Goal: Information Seeking & Learning: Understand process/instructions

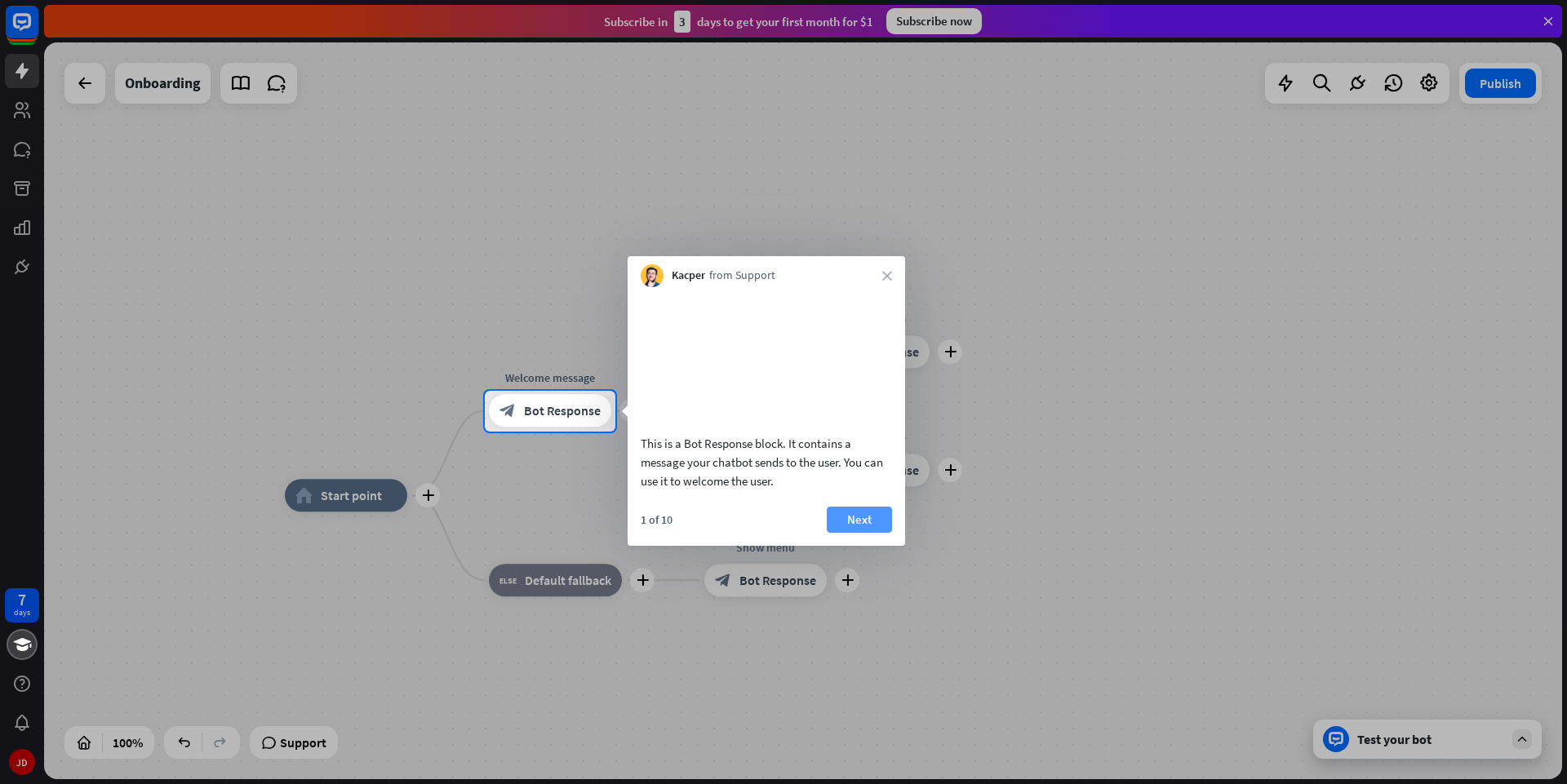
click at [883, 532] on button "Next" at bounding box center [859, 519] width 65 height 26
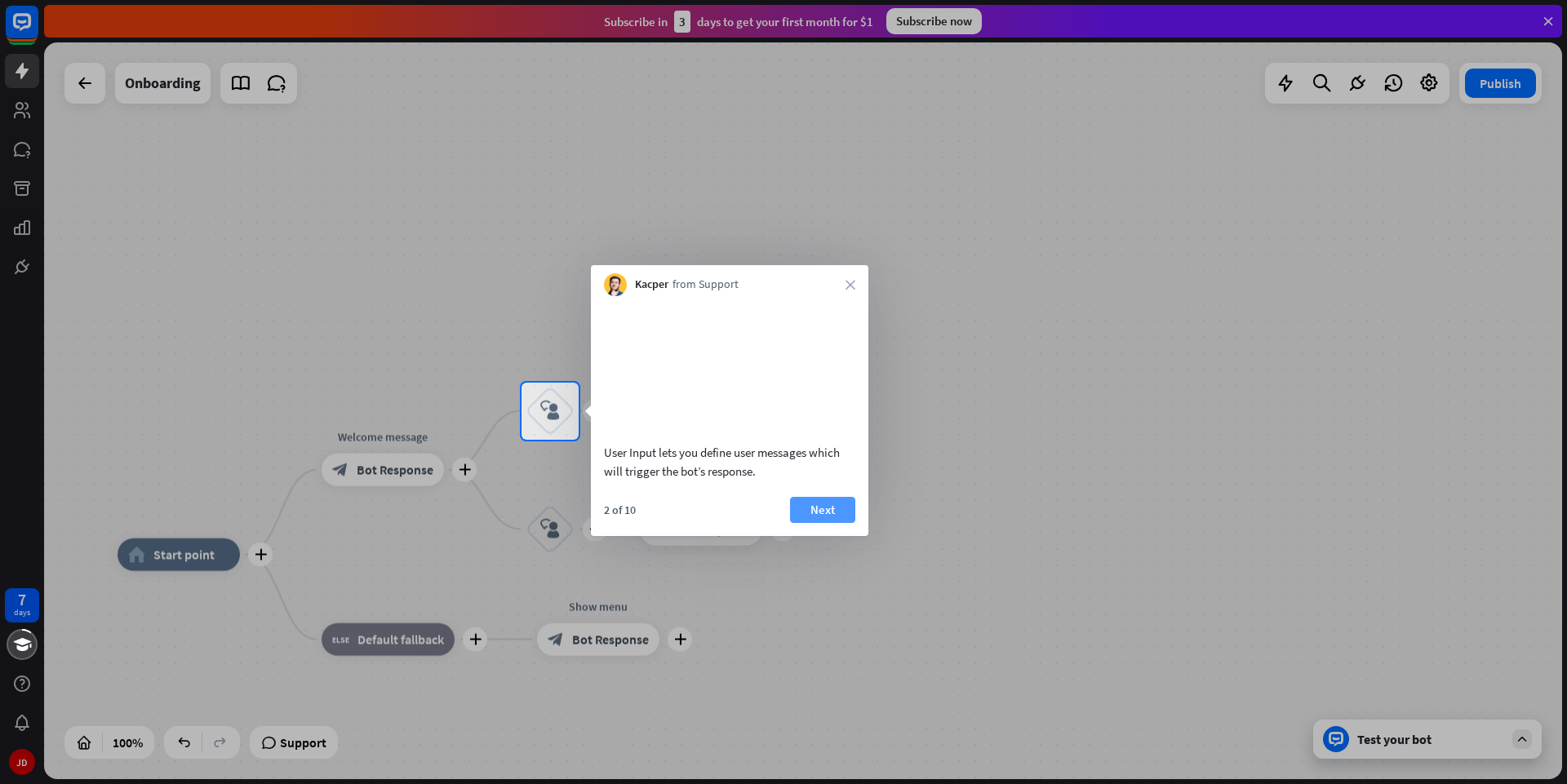
click at [832, 523] on button "Next" at bounding box center [822, 509] width 65 height 26
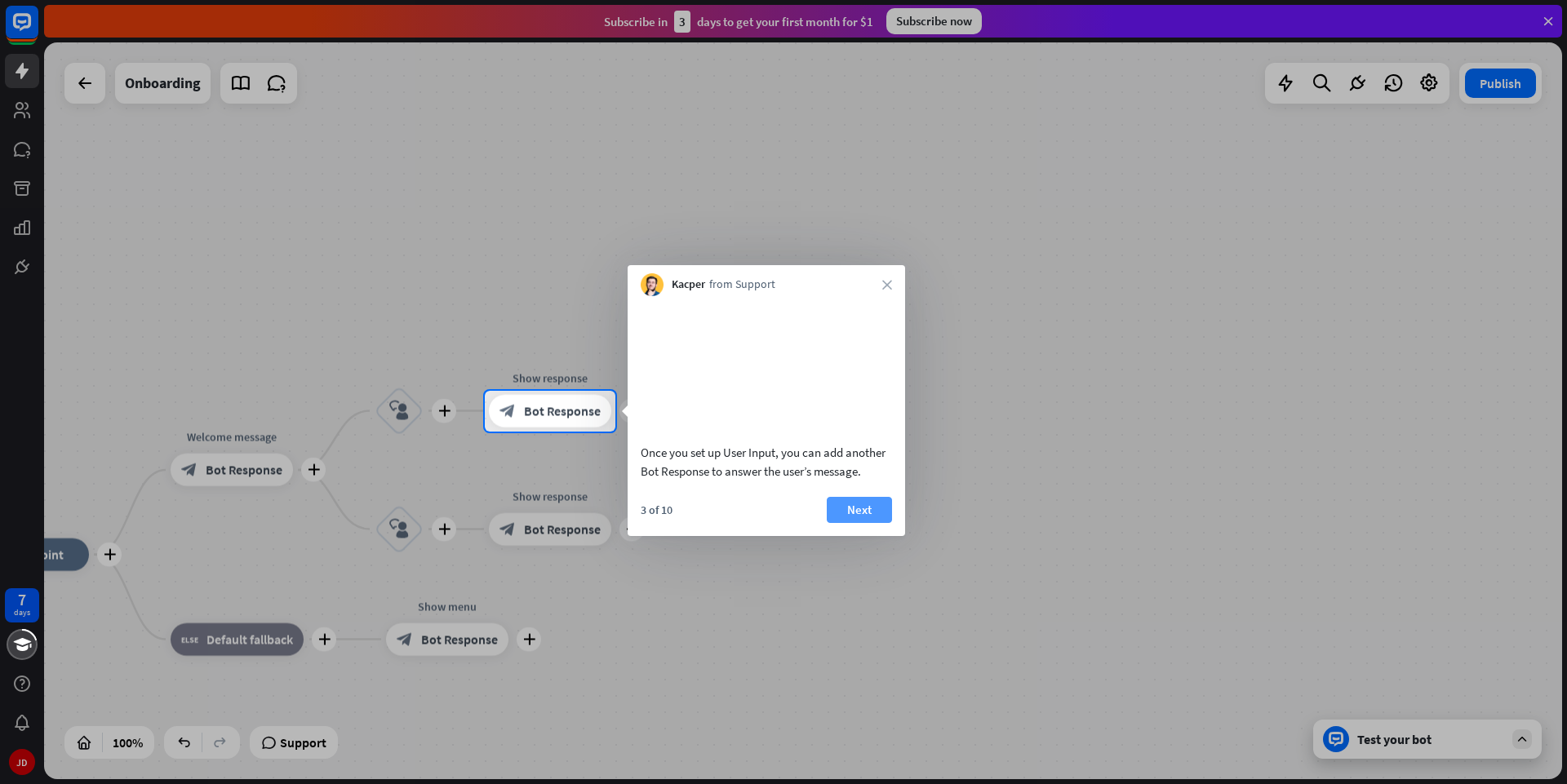
click at [839, 523] on button "Next" at bounding box center [859, 509] width 65 height 26
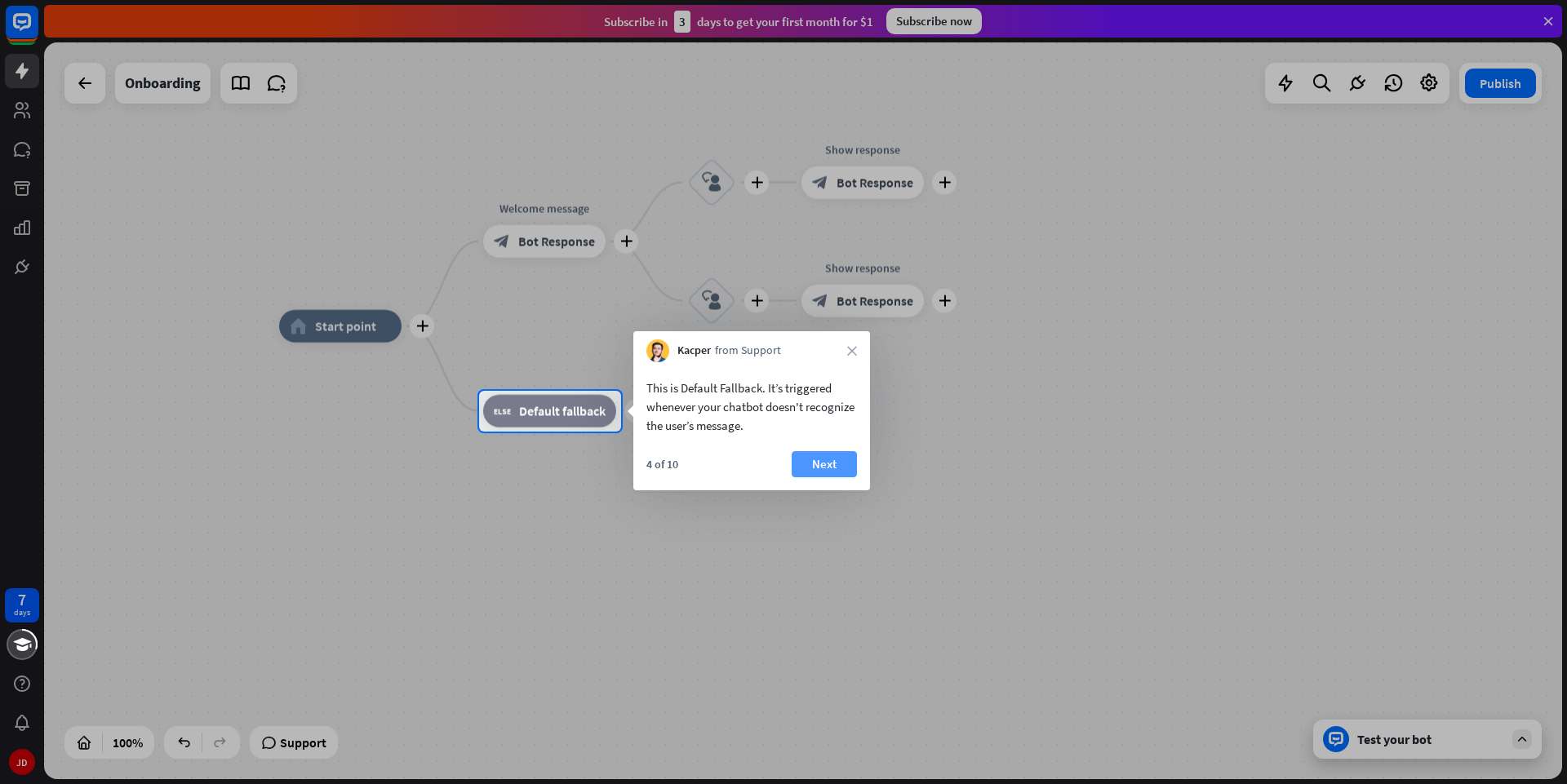
click at [828, 470] on button "Next" at bounding box center [823, 463] width 65 height 26
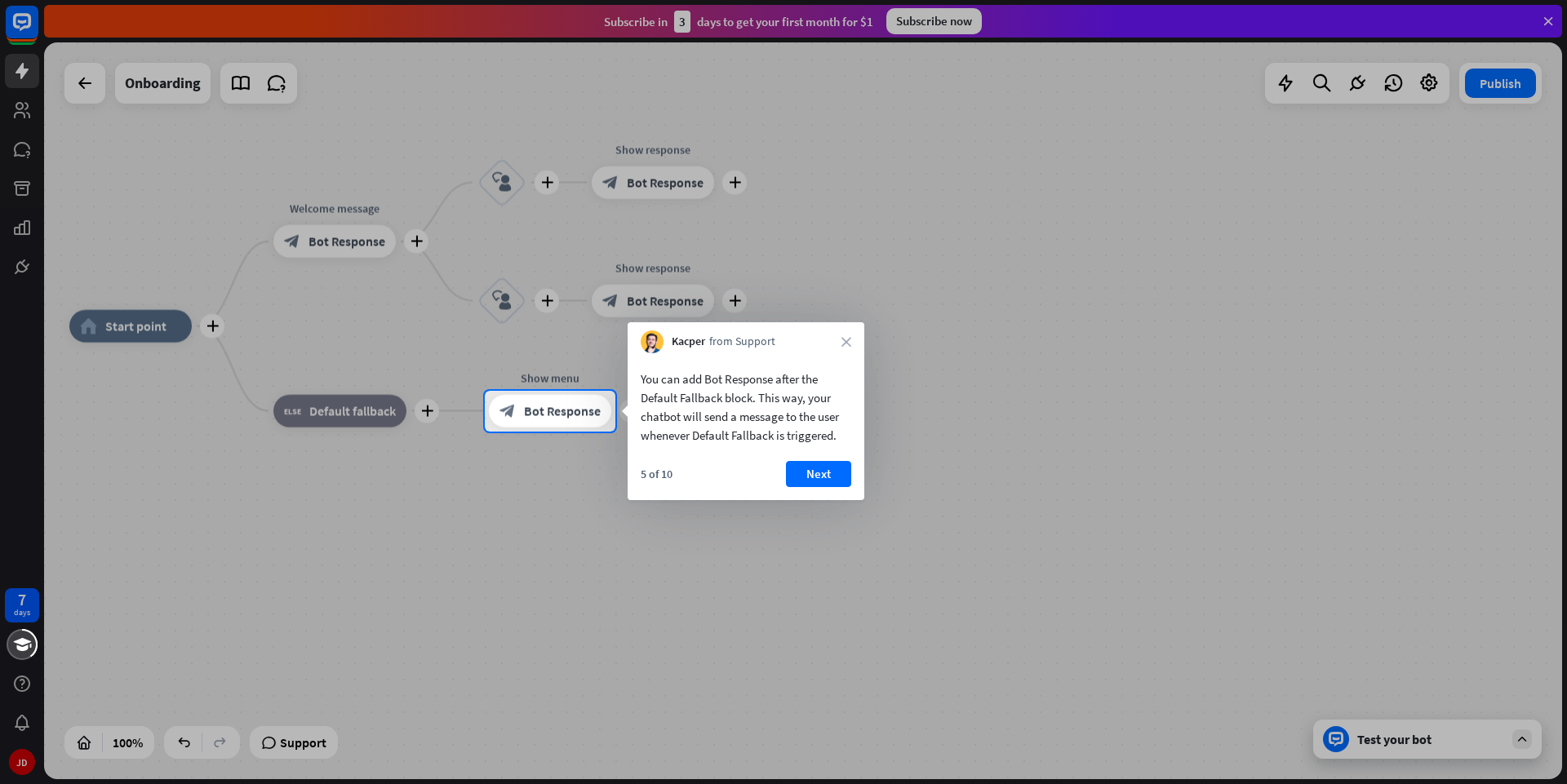
click at [828, 470] on button "Next" at bounding box center [818, 473] width 65 height 26
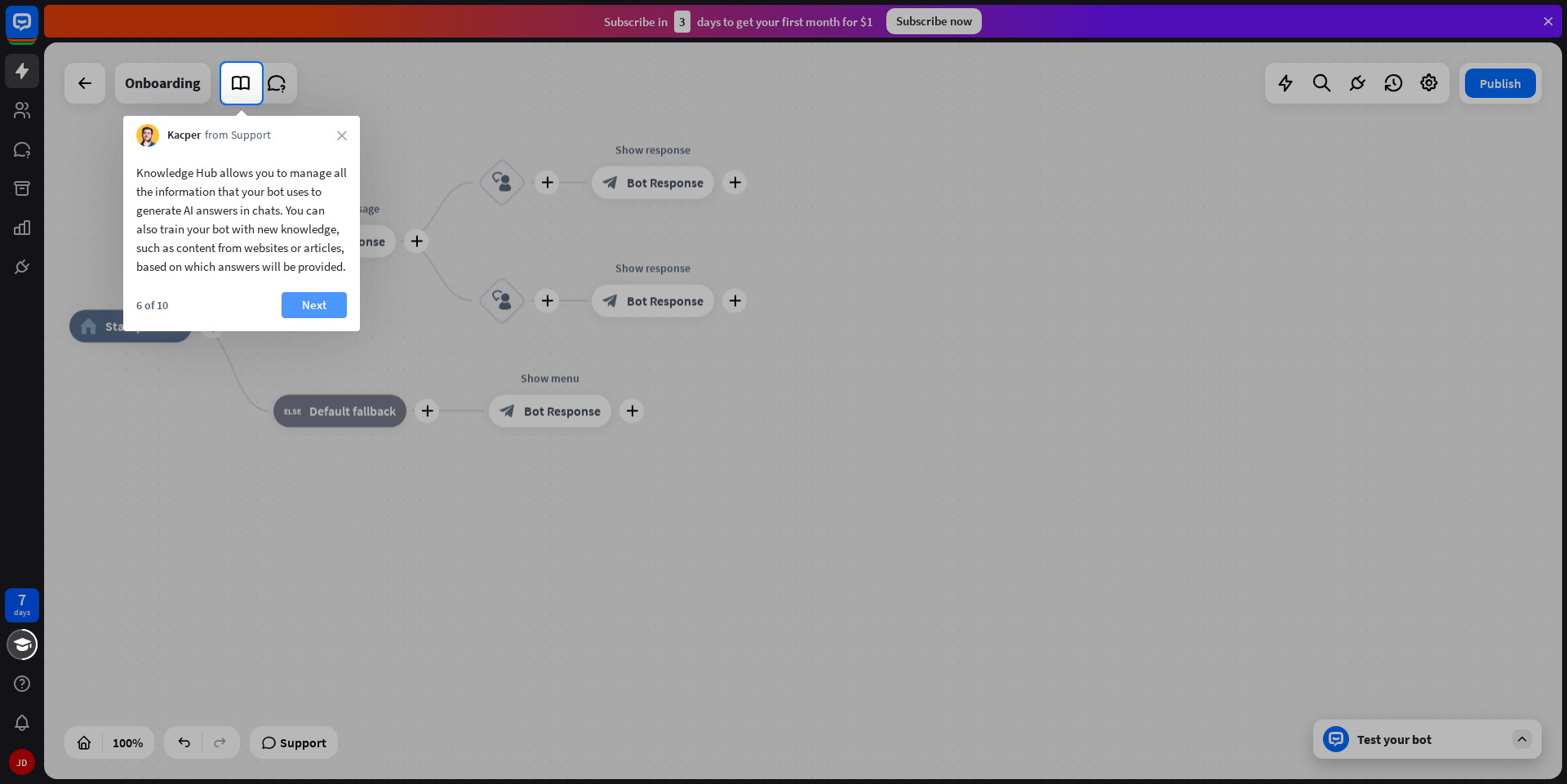
click at [319, 318] on button "Next" at bounding box center [314, 305] width 65 height 26
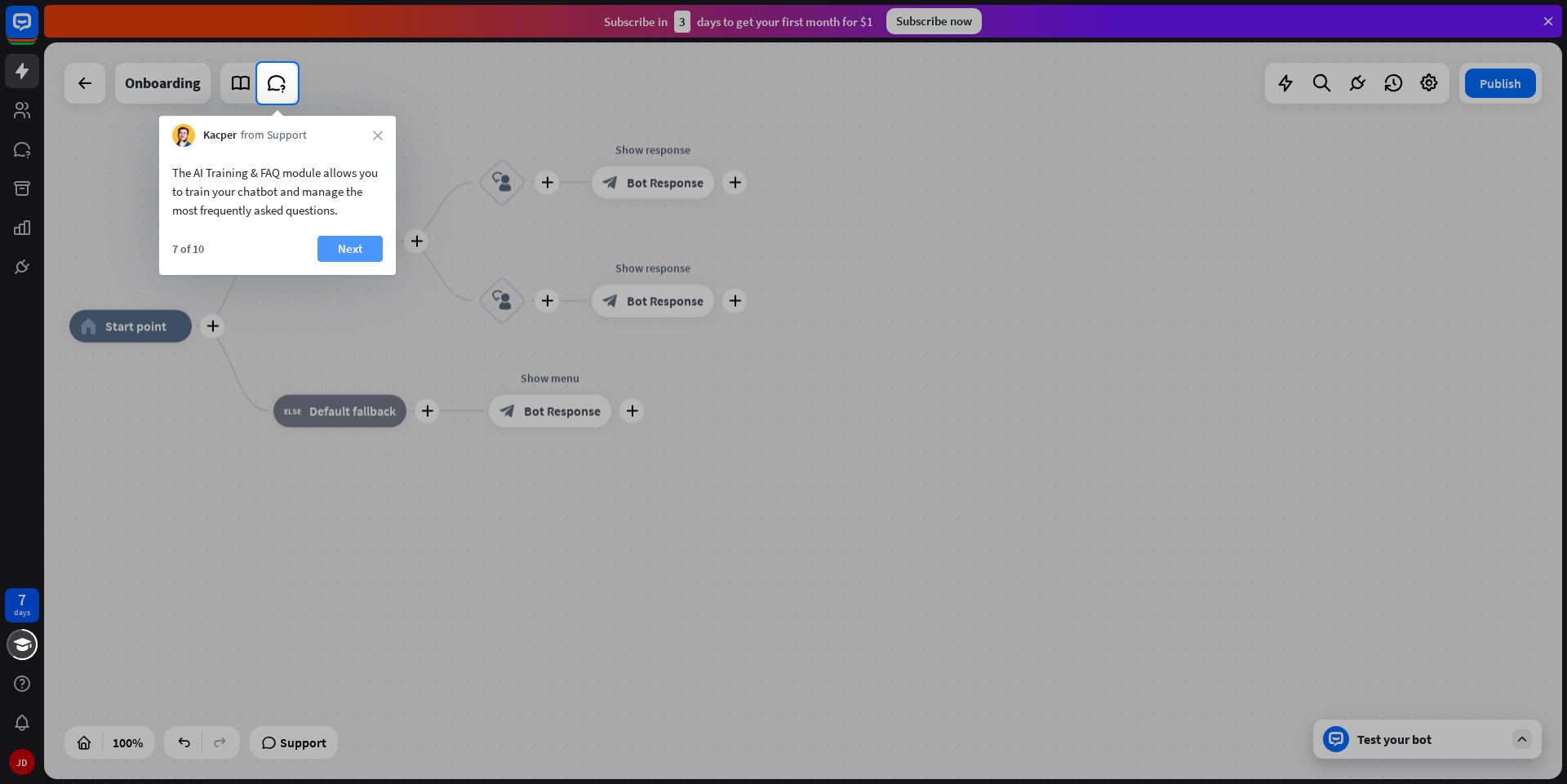
click at [332, 243] on button "Next" at bounding box center [350, 249] width 65 height 26
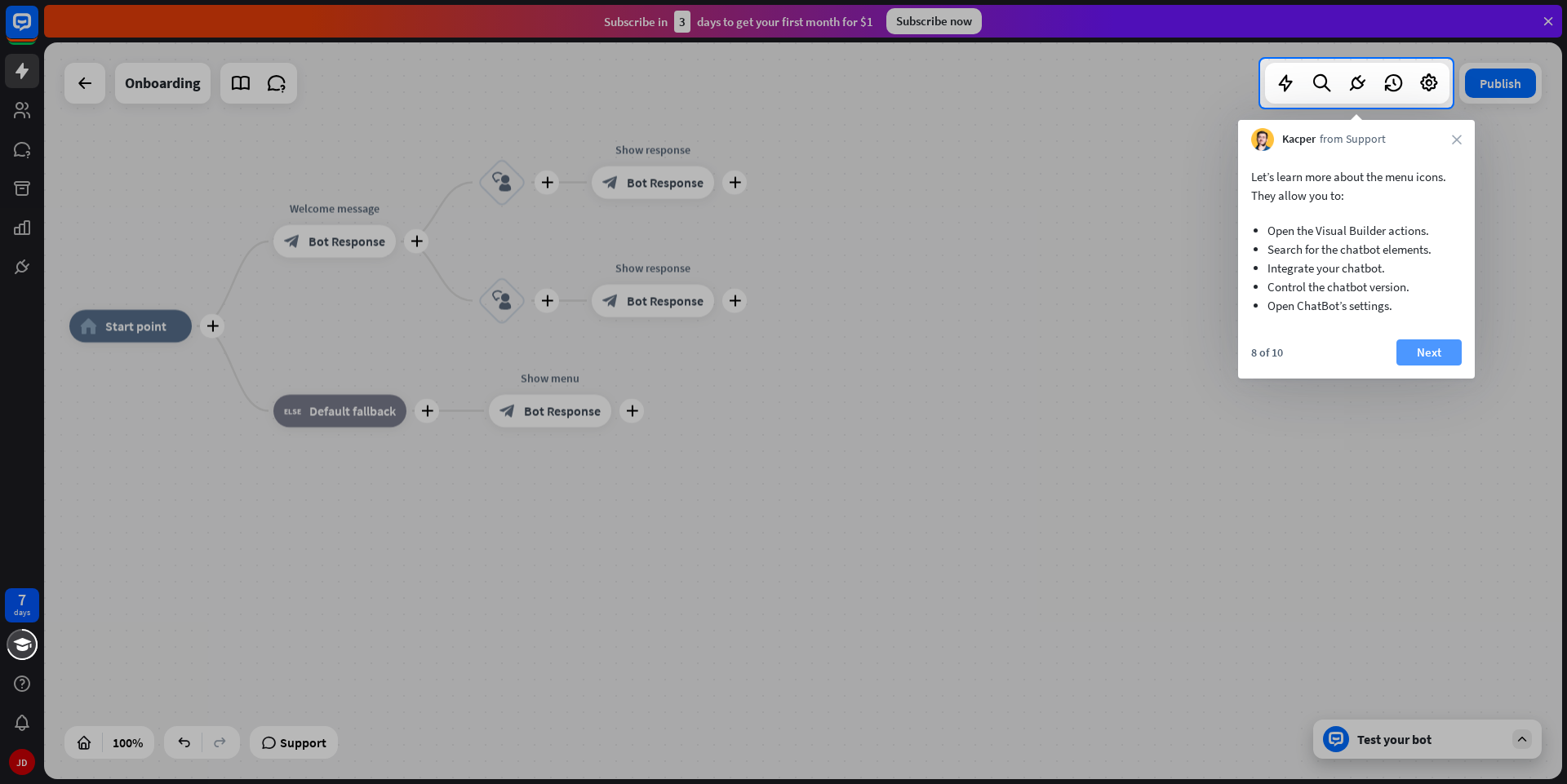
click at [1439, 346] on button "Next" at bounding box center [1429, 352] width 65 height 26
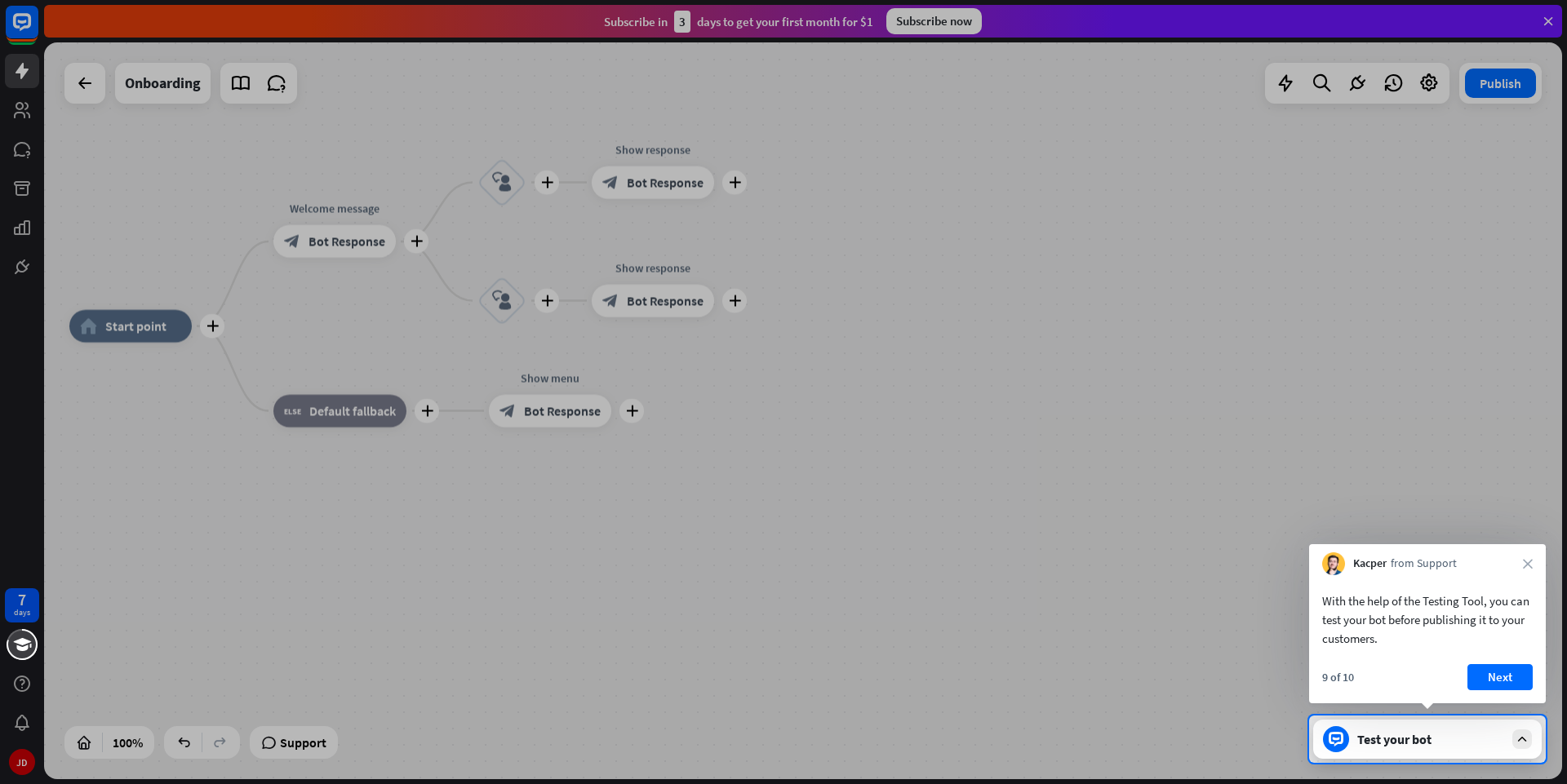
click at [1405, 745] on div "Test your bot" at bounding box center [1430, 738] width 147 height 17
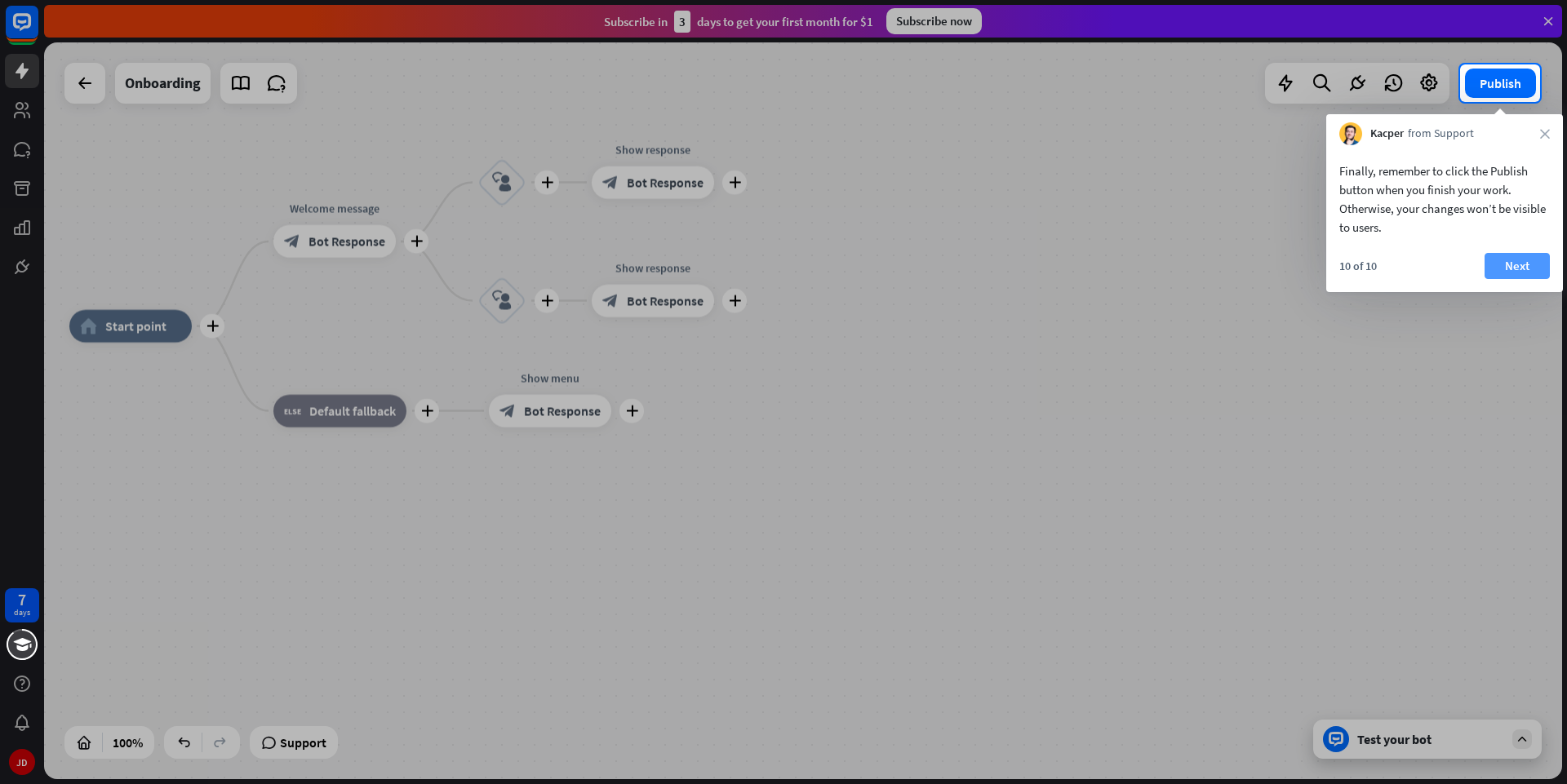
click at [1516, 266] on button "Next" at bounding box center [1516, 265] width 65 height 26
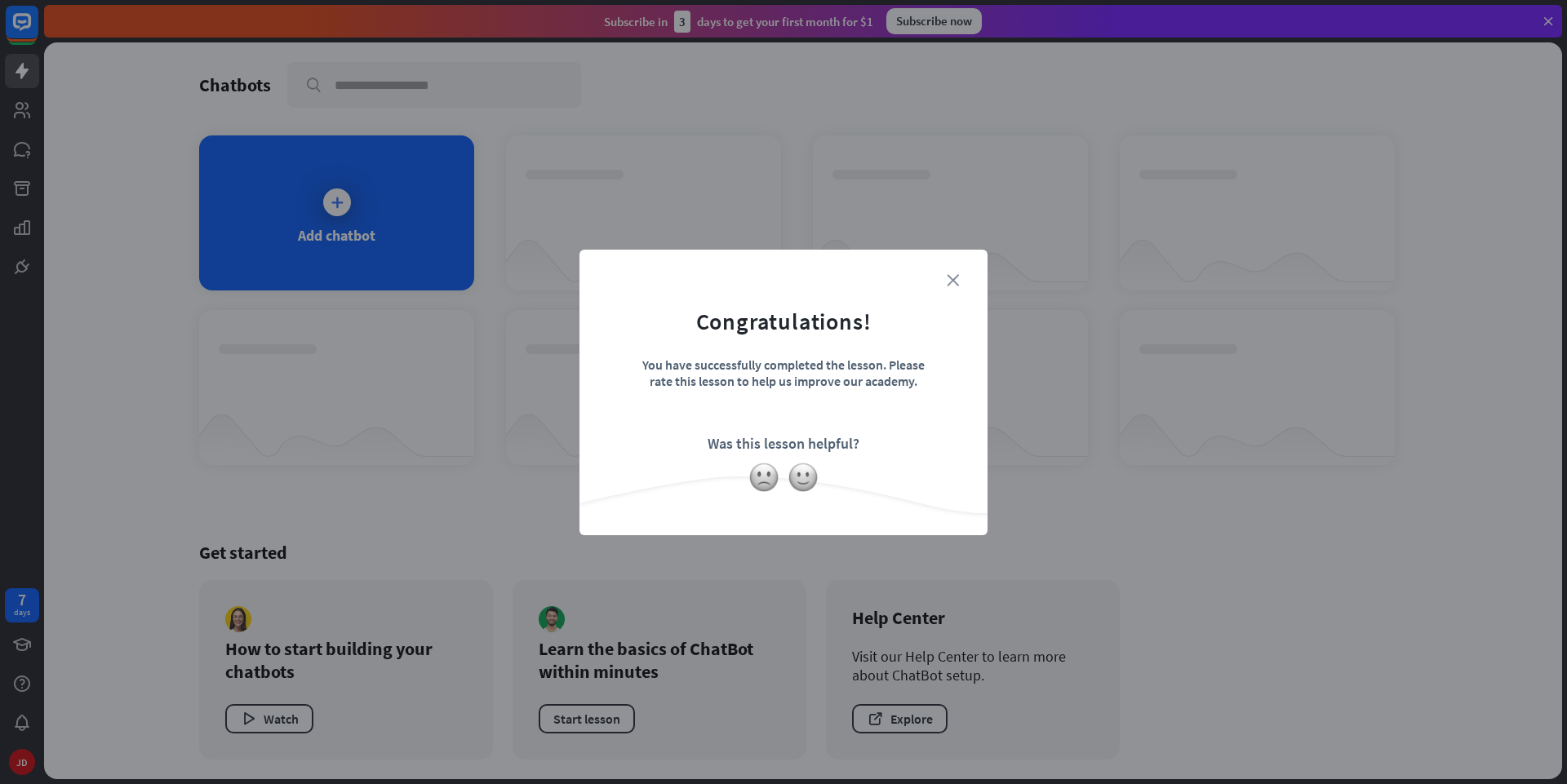
click at [958, 281] on icon "close" at bounding box center [953, 280] width 13 height 13
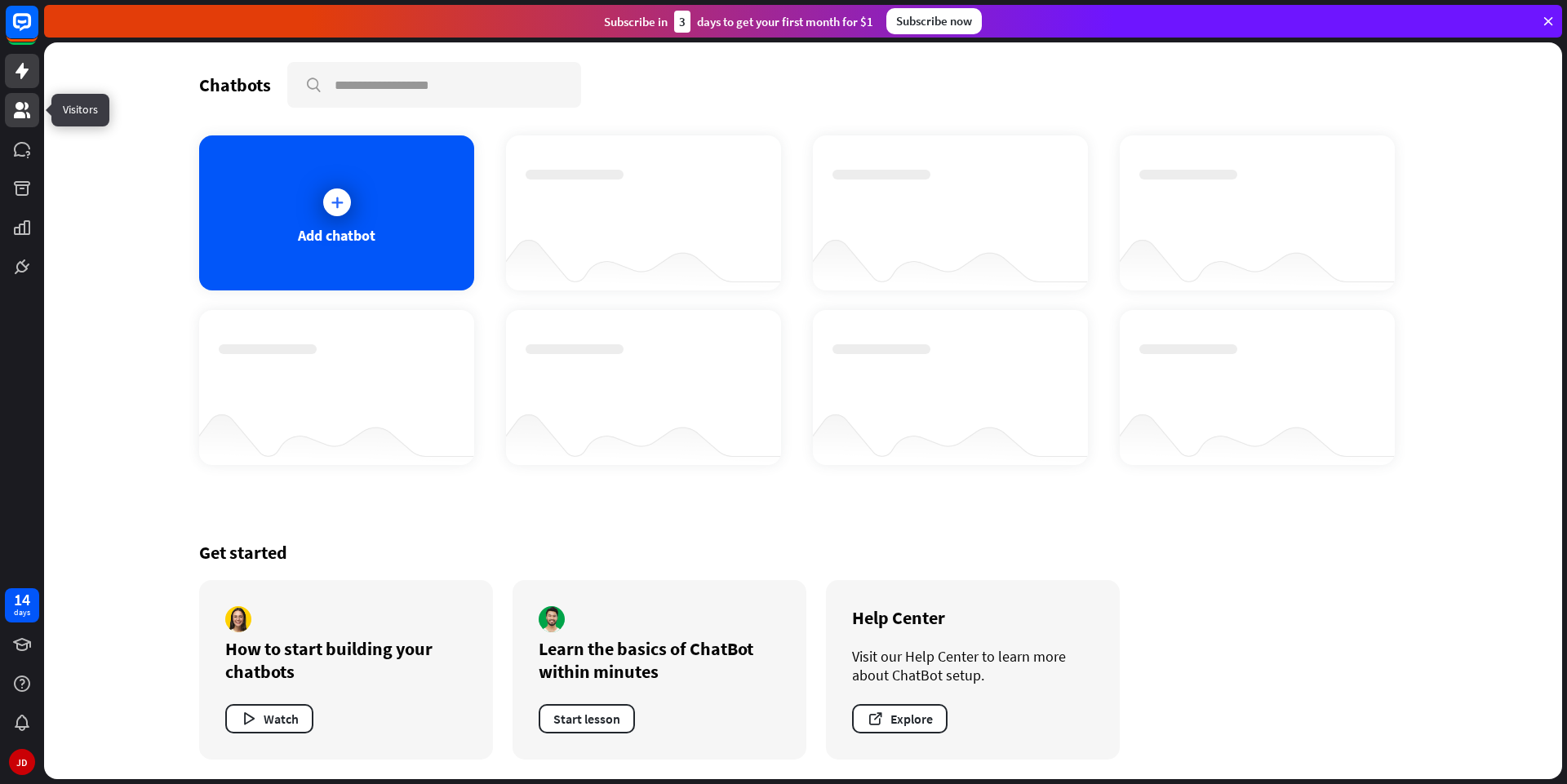
click at [17, 102] on icon at bounding box center [22, 110] width 19 height 19
